Goal: Communication & Community: Ask a question

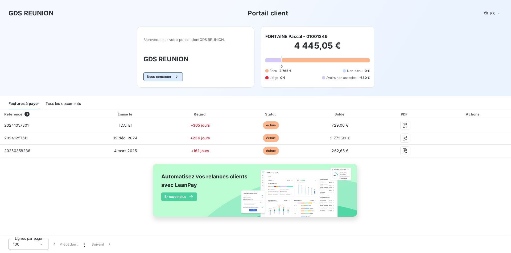
click at [160, 77] on button "Nous contacter" at bounding box center [162, 77] width 39 height 9
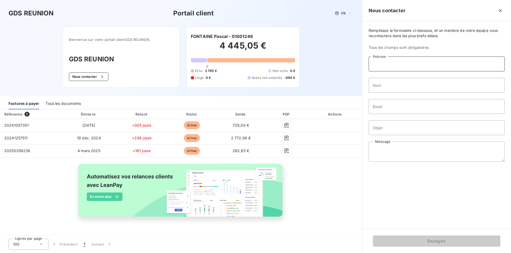
click at [383, 64] on input "Prénom" at bounding box center [436, 64] width 136 height 15
type input "[PERSON_NAME]"
click at [373, 83] on input "Nom" at bounding box center [436, 85] width 136 height 15
type input "FONTAINE"
click at [378, 109] on input "Email" at bounding box center [436, 106] width 136 height 15
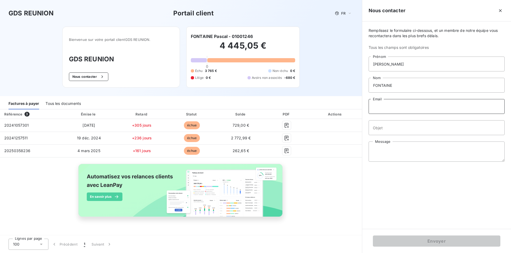
type input "[EMAIL_ADDRESS][DOMAIN_NAME]"
click at [379, 129] on input "Objet" at bounding box center [436, 127] width 136 height 15
click at [378, 128] on input "paiment facture" at bounding box center [436, 127] width 136 height 15
click at [382, 129] on input "paiment facture" at bounding box center [436, 127] width 136 height 15
type input "paiement facture"
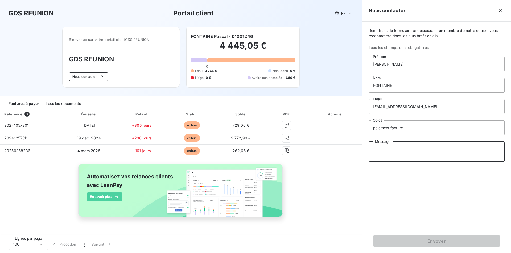
click at [377, 149] on textarea "Message" at bounding box center [436, 152] width 136 height 20
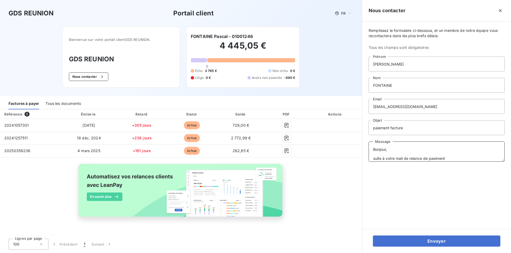
click at [438, 158] on textarea "Bonjour, suite à votre mail de relance de paeiment" at bounding box center [436, 152] width 136 height 20
click at [399, 158] on textarea "Bonjour, suite à votre mail de relance de paiement, je vous informe que les fac…" at bounding box center [436, 152] width 136 height 20
click at [412, 159] on textarea "Bonjour, suite à votre mail de relance de paiement, je vous informe que les fac…" at bounding box center [436, 152] width 136 height 20
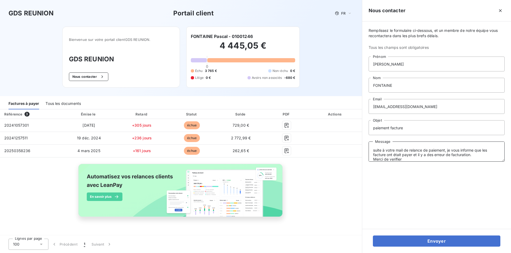
click at [388, 159] on textarea "Bonjour, suite à votre mail de relance de paiement, je vous informe que les fac…" at bounding box center [436, 152] width 136 height 20
click at [403, 160] on textarea "Bonjour, suite à votre mail de relance de paiement, je vous informe que les fac…" at bounding box center [436, 152] width 136 height 20
type textarea "Bonjour, suite à votre mail de relance de paiement, je vous informe que les fac…"
click at [350, 13] on icon at bounding box center [349, 13] width 2 height 1
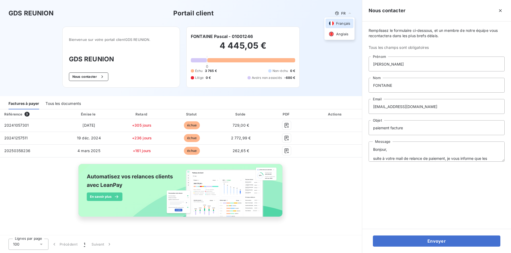
click at [338, 57] on div "GDS REUNION Portail client FR Français Anglais Bienvenue sur votre portail clie…" at bounding box center [181, 48] width 362 height 96
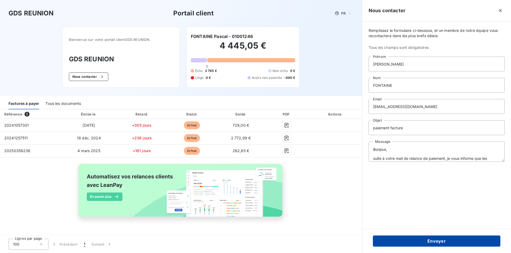
click at [440, 241] on button "Envoyer" at bounding box center [436, 241] width 127 height 11
